Goal: Communication & Community: Answer question/provide support

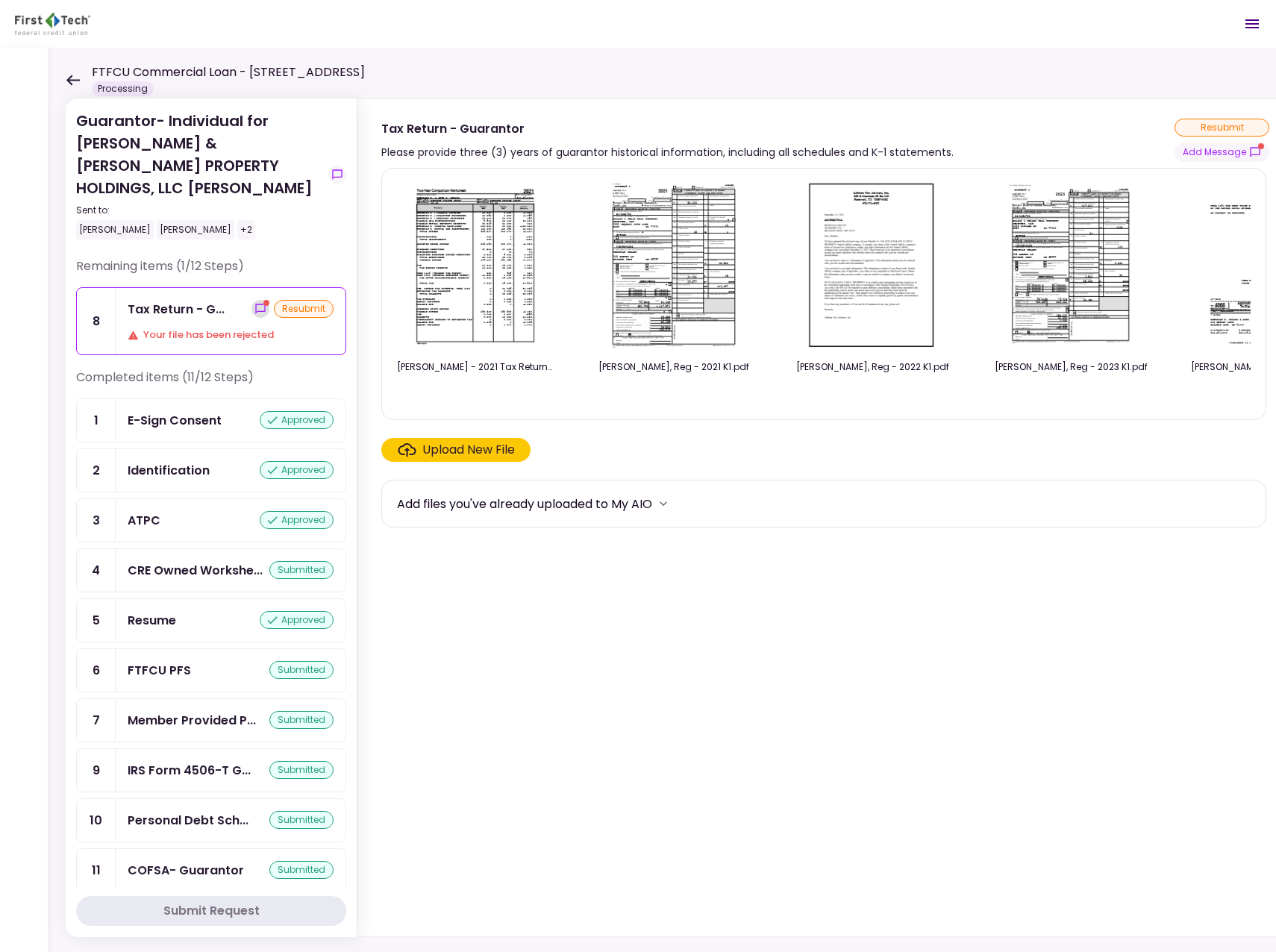
click at [254, 303] on icon "show-messages" at bounding box center [260, 309] width 12 height 12
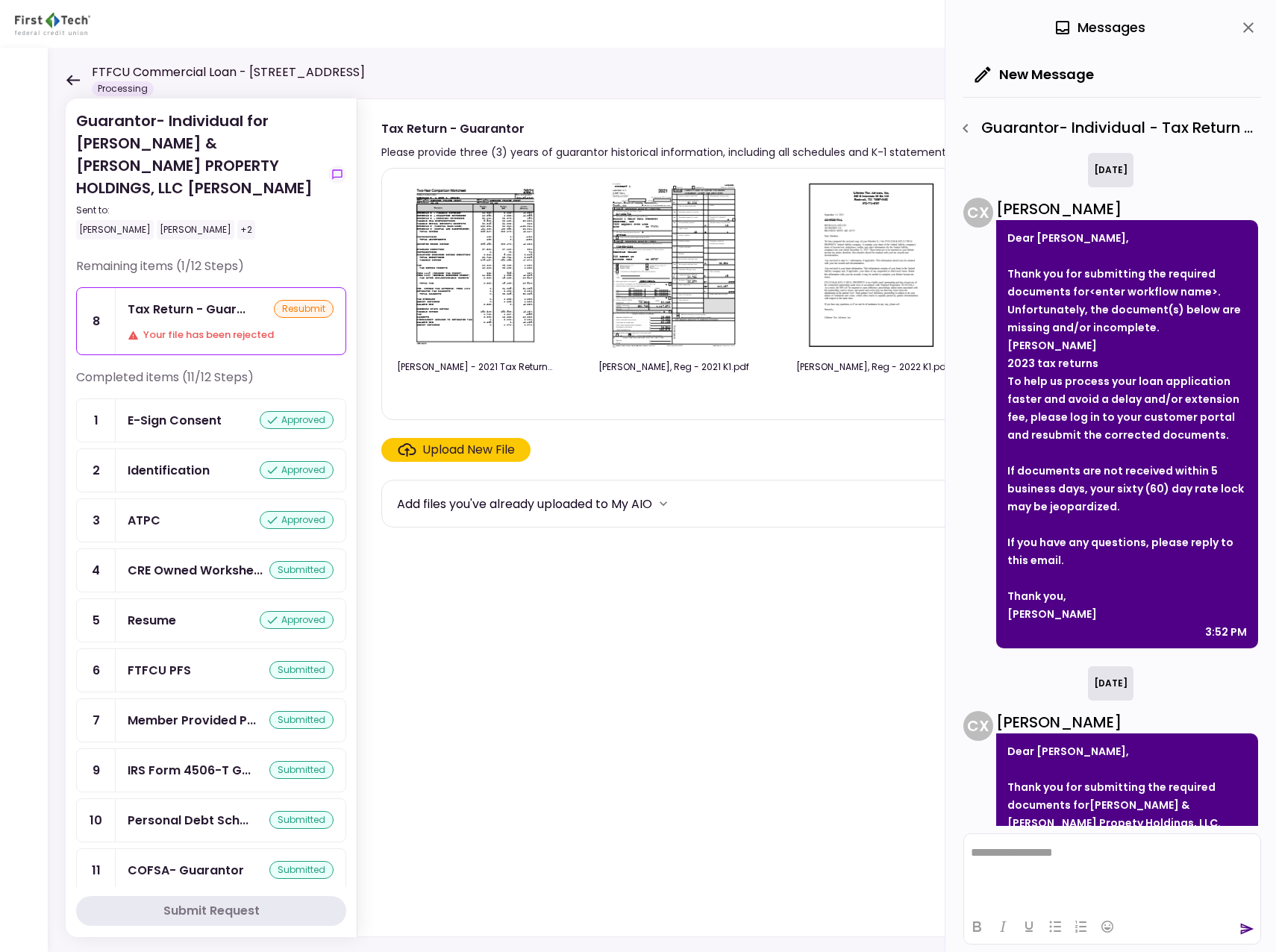
scroll to position [378, 0]
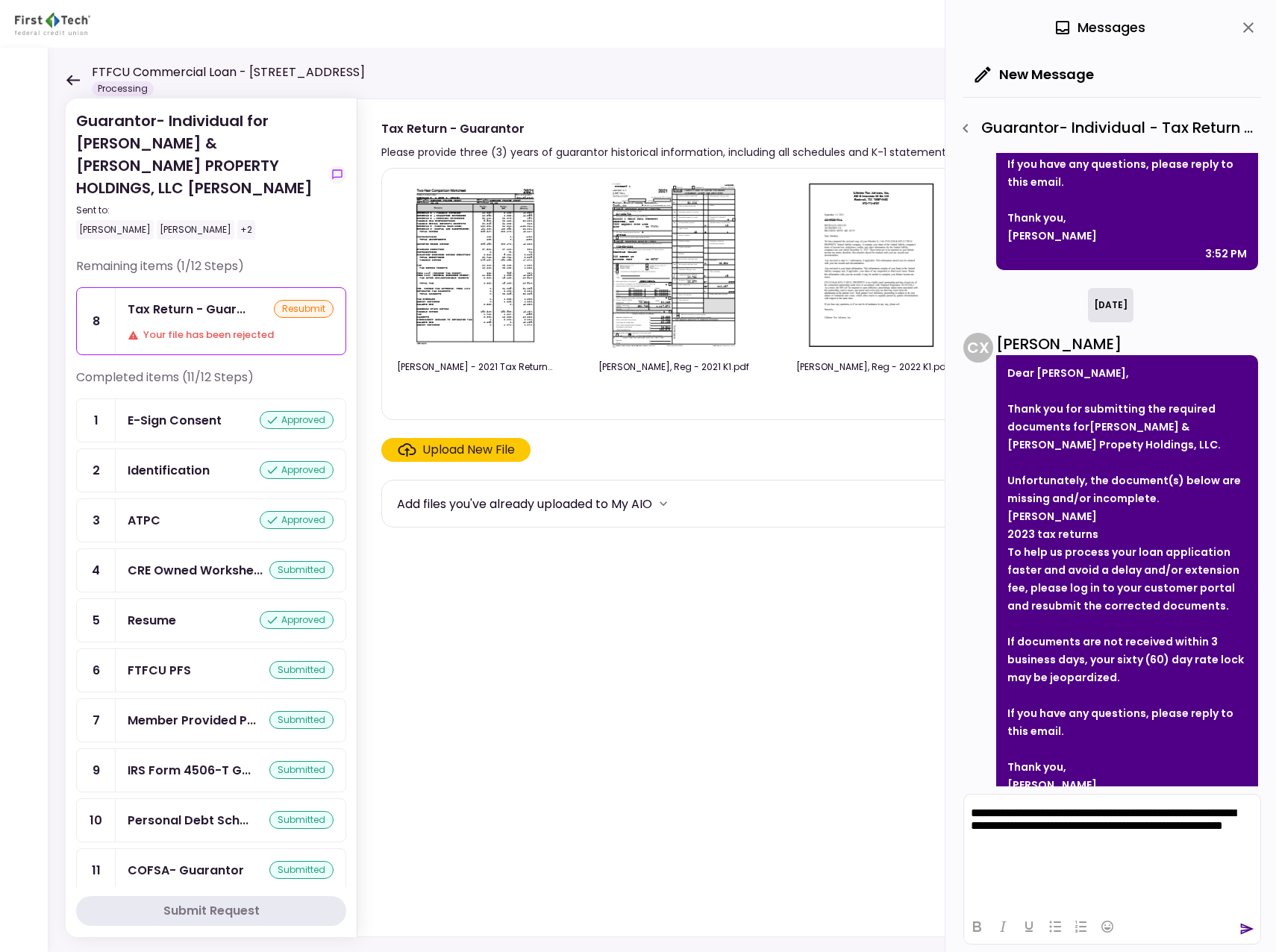
click at [1243, 930] on icon "send" at bounding box center [1246, 928] width 14 height 14
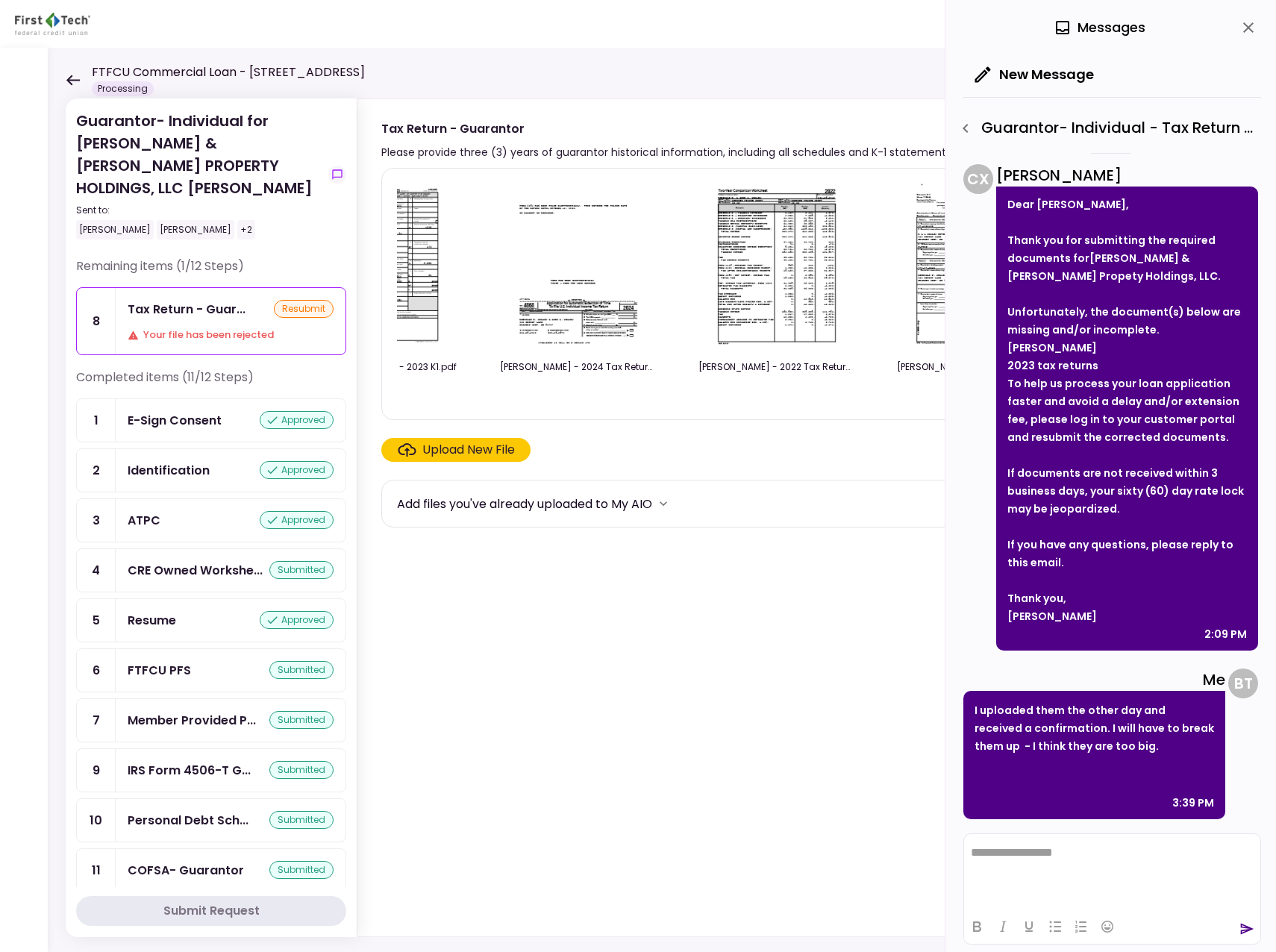
scroll to position [0, 894]
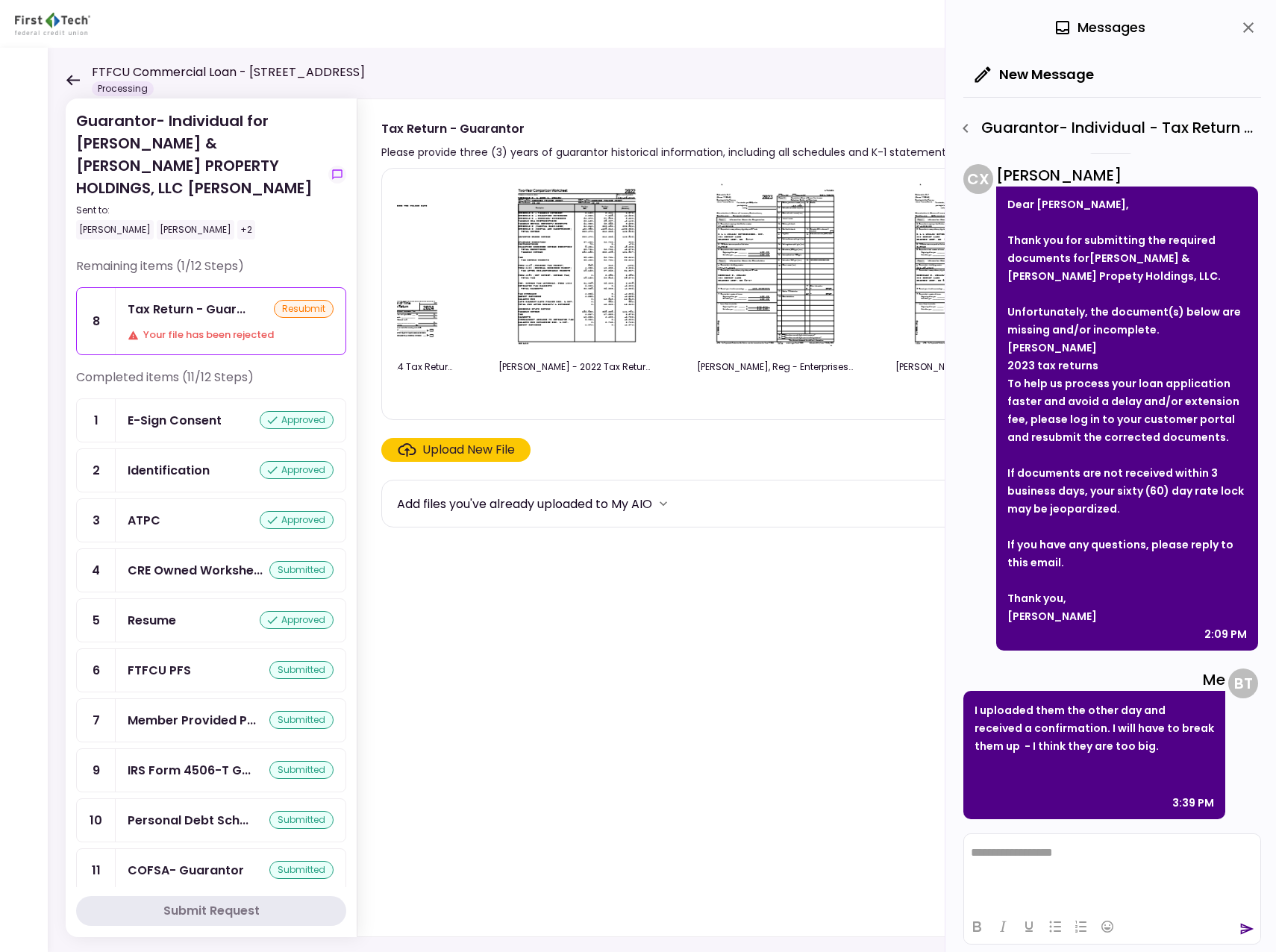
click at [1255, 23] on icon "close" at bounding box center [1248, 27] width 18 height 18
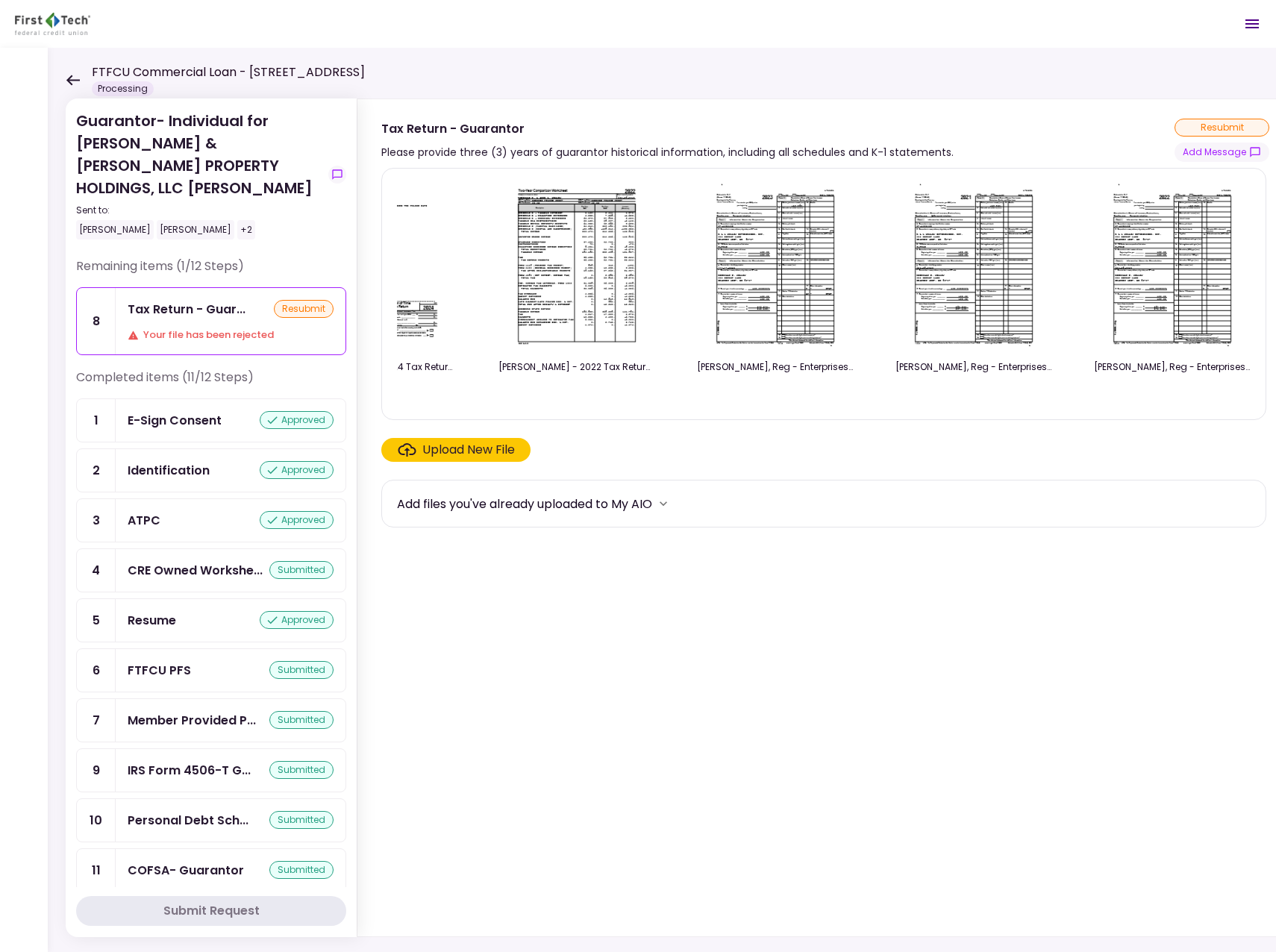
scroll to position [0, 885]
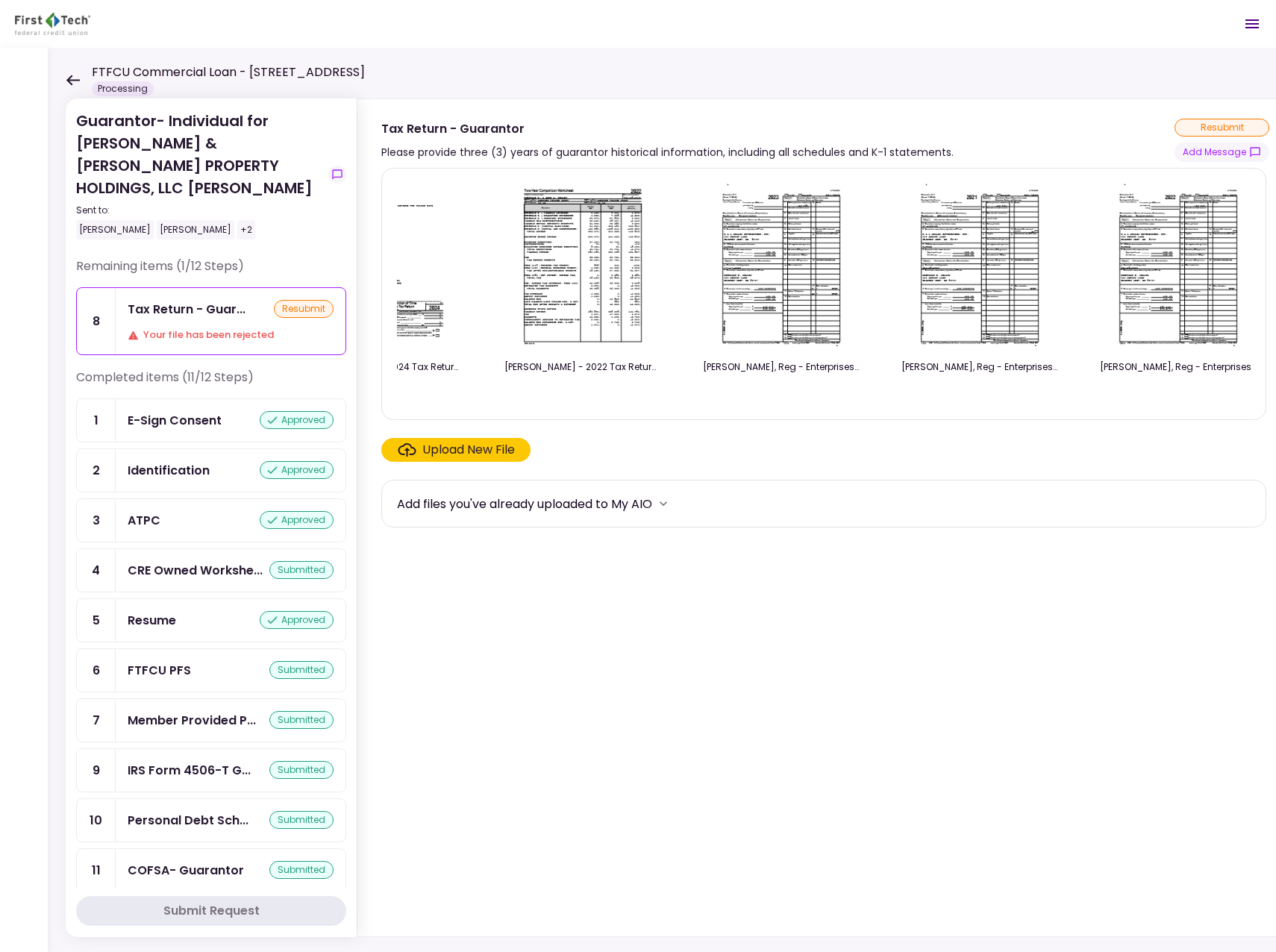
click at [1073, 398] on div "[PERSON_NAME] - 2021 Tax Return.pdf [PERSON_NAME], Reg - 2021 K1.pdf [PERSON_NA…" at bounding box center [824, 294] width 854 height 227
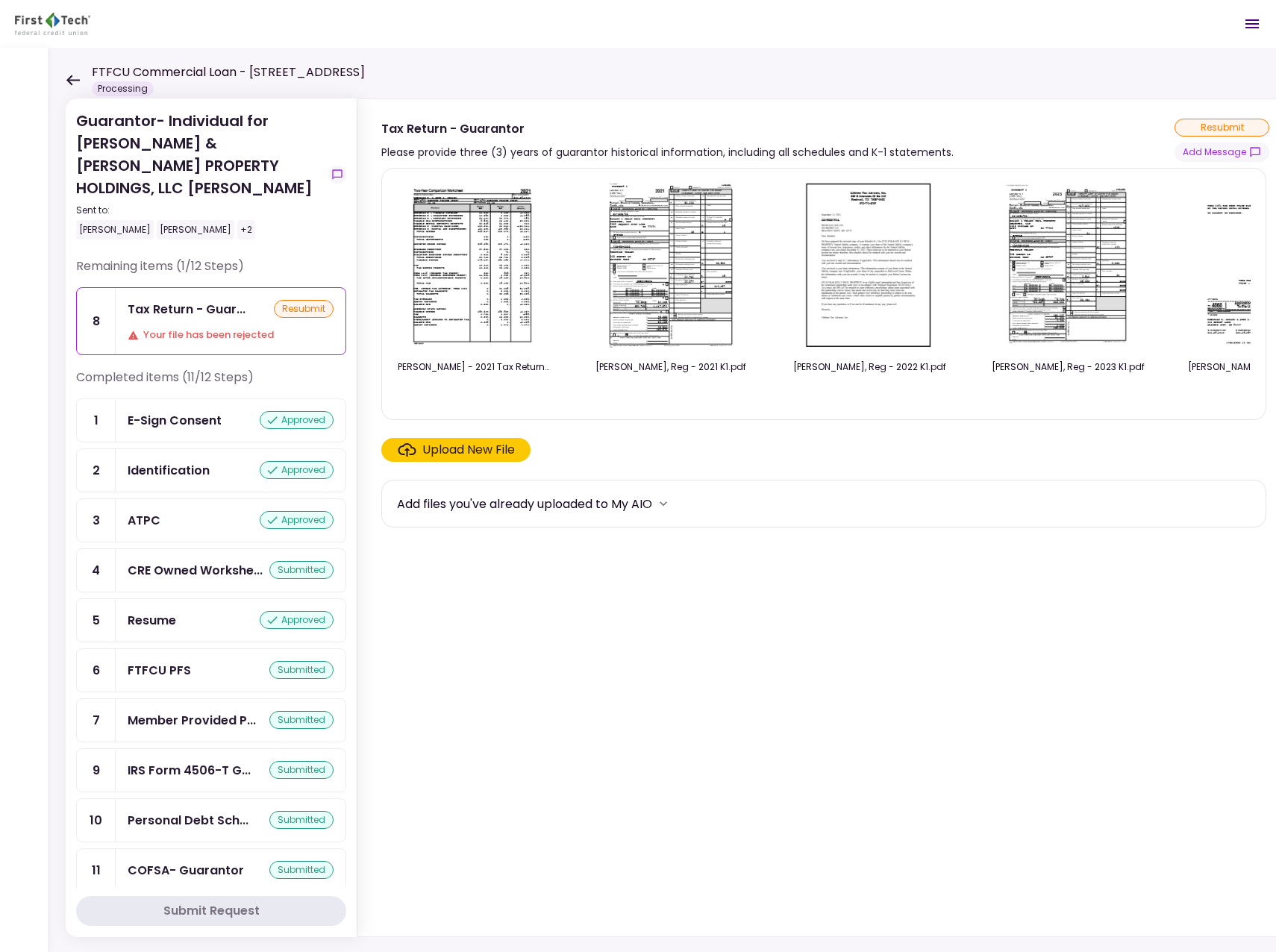
scroll to position [0, 0]
